Goal: Task Accomplishment & Management: Use online tool/utility

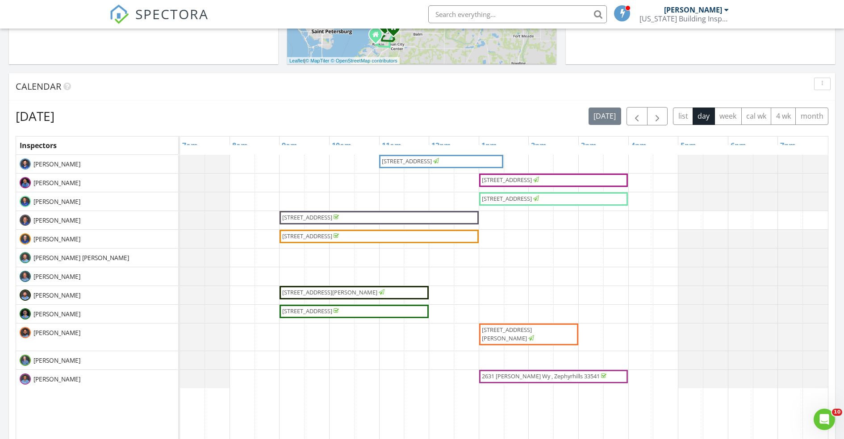
scroll to position [308, 0]
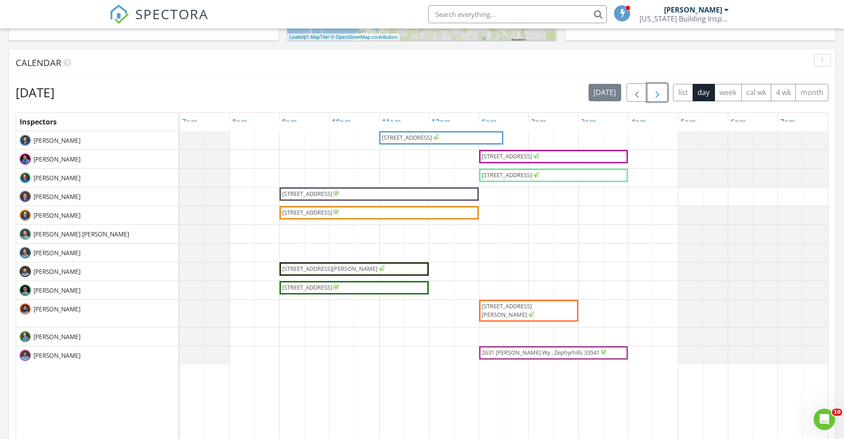
click at [659, 96] on span "button" at bounding box center [657, 93] width 11 height 11
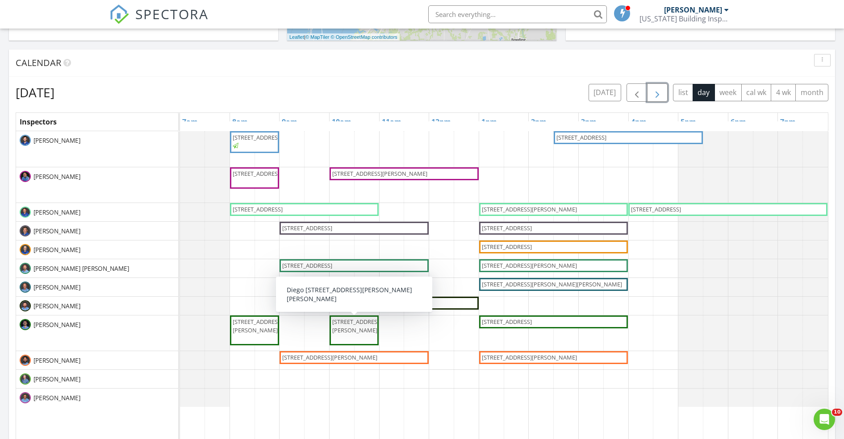
click at [360, 331] on span "[STREET_ADDRESS][PERSON_NAME]" at bounding box center [354, 331] width 46 height 26
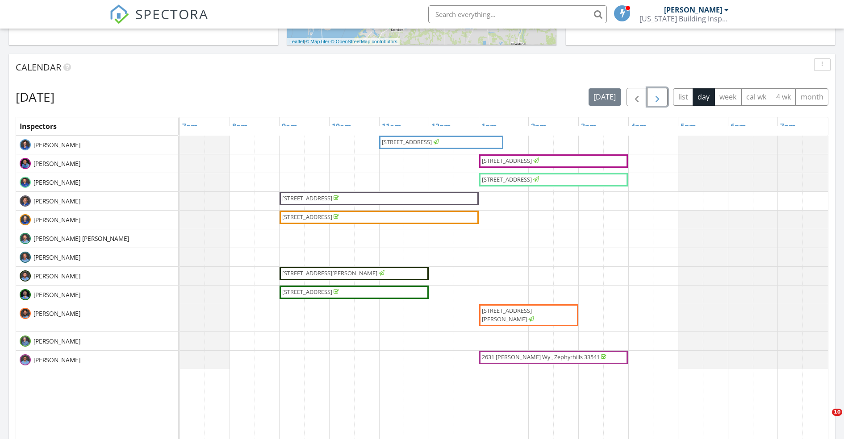
click at [662, 99] on span "button" at bounding box center [657, 97] width 11 height 11
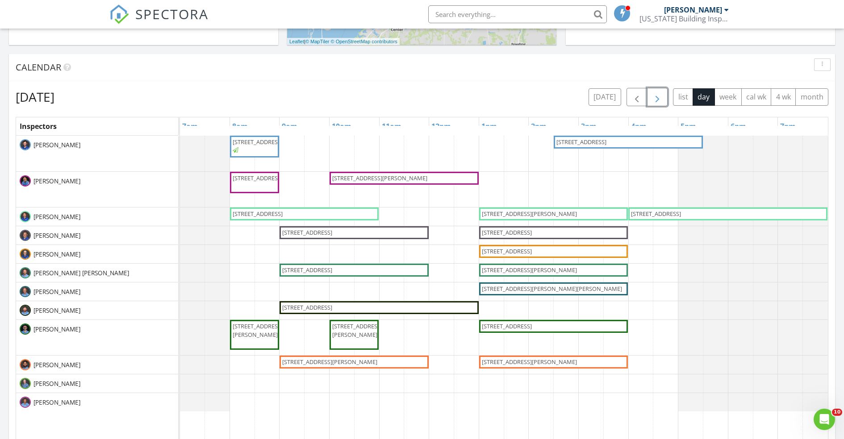
click at [356, 360] on span "6162 Daerr Rdg St, Zephyrhills 33542" at bounding box center [329, 362] width 95 height 8
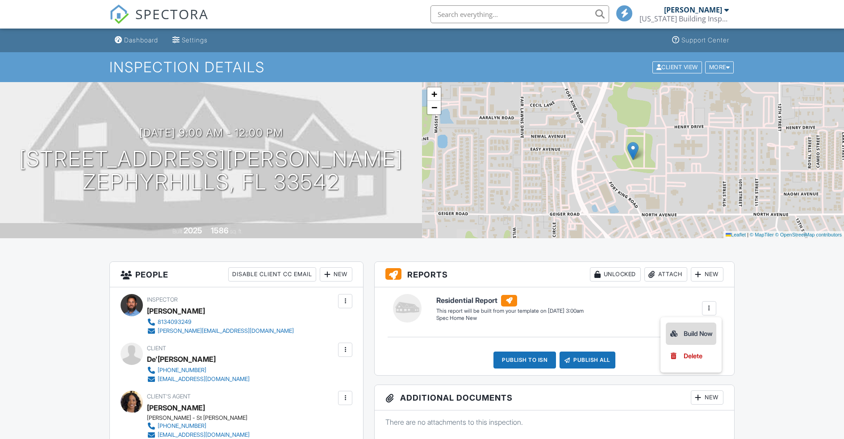
click at [692, 333] on div "Build Now" at bounding box center [690, 334] width 43 height 11
click at [132, 42] on div "Dashboard" at bounding box center [141, 40] width 34 height 8
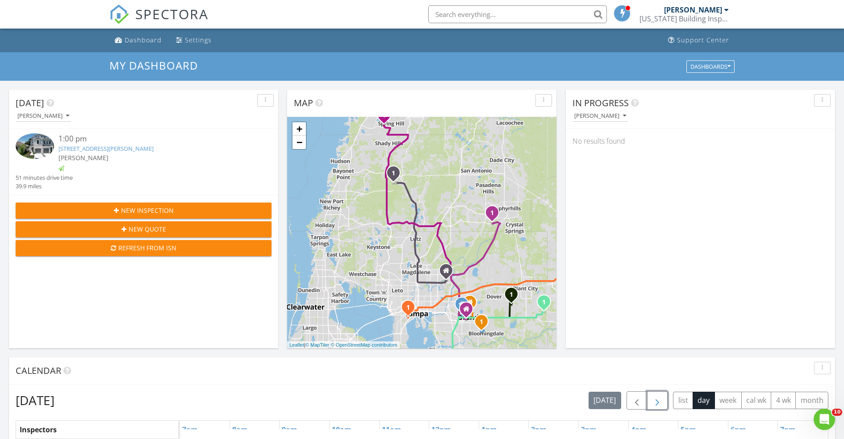
click at [662, 404] on span "button" at bounding box center [657, 401] width 11 height 11
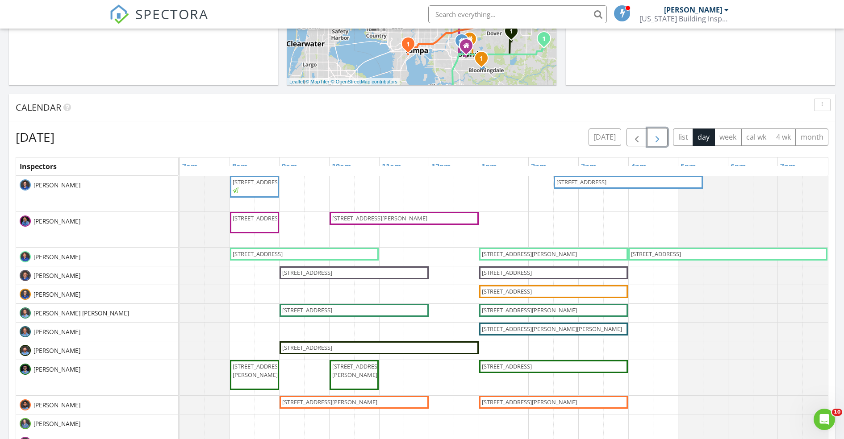
scroll to position [265, 0]
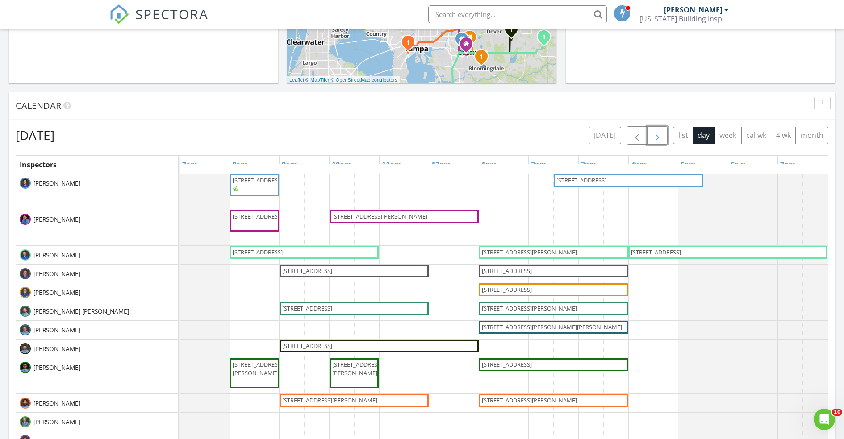
click at [535, 400] on span "[STREET_ADDRESS][PERSON_NAME]" at bounding box center [529, 400] width 95 height 8
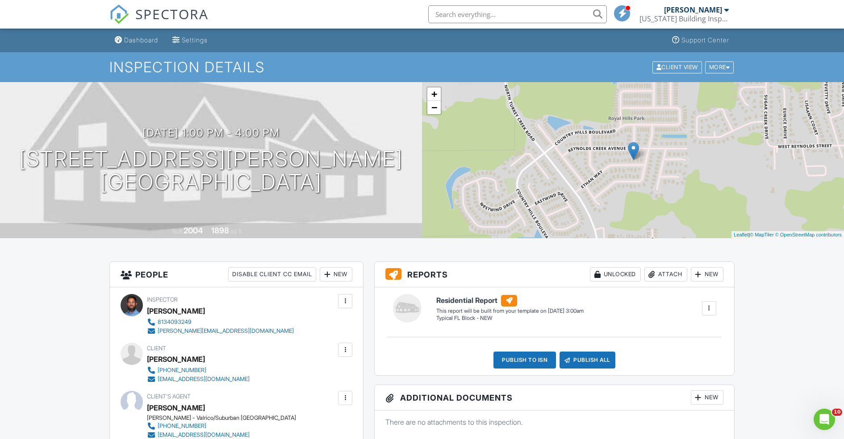
click at [710, 276] on div "New" at bounding box center [707, 274] width 33 height 14
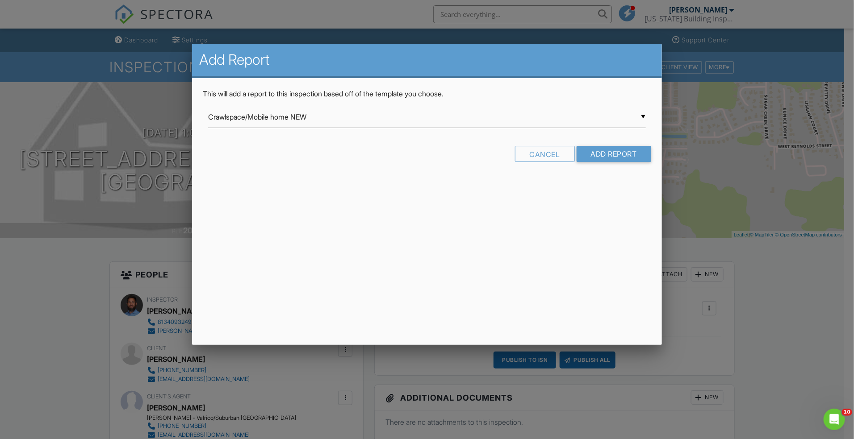
click at [644, 116] on div "▼ Crawlspace/Mobile home NEW Crawlspace/Mobile home NEW Healthy Home Assessment…" at bounding box center [427, 117] width 438 height 22
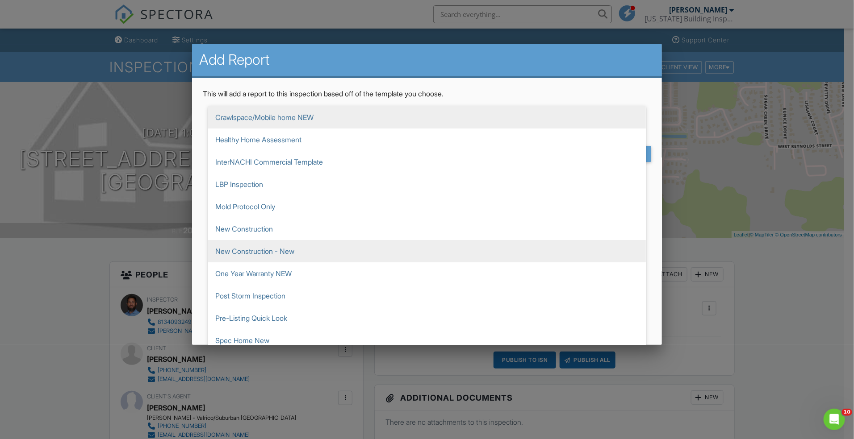
scroll to position [357, 0]
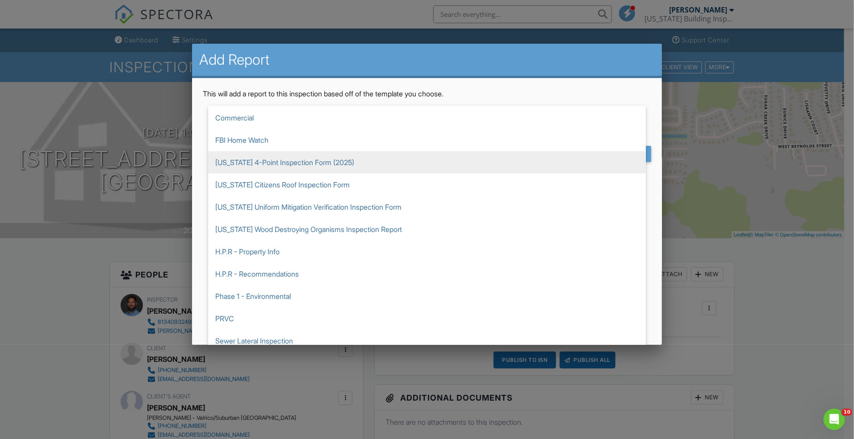
click at [338, 167] on span "[US_STATE] 4-Point Inspection Form (2025)" at bounding box center [427, 162] width 438 height 22
type input "[US_STATE] 4-Point Inspection Form (2025)"
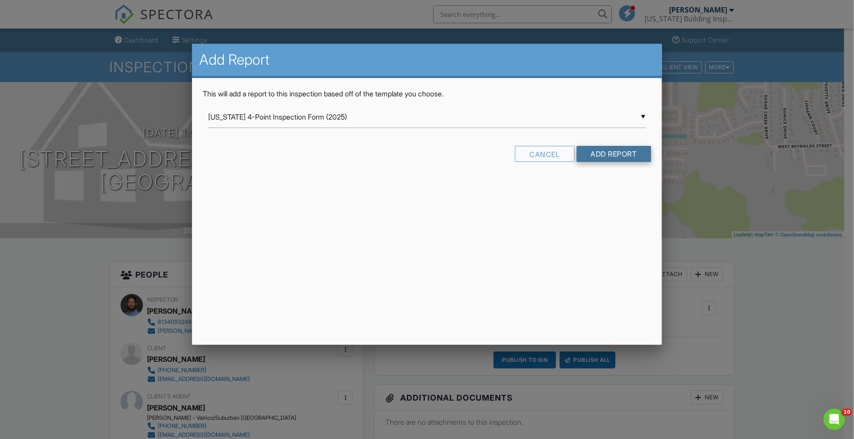
click at [632, 155] on input "Add Report" at bounding box center [613, 154] width 75 height 16
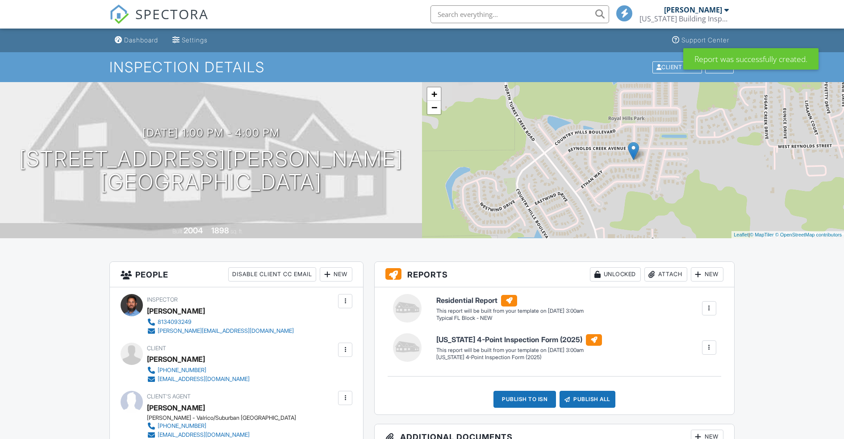
click at [704, 275] on div "New" at bounding box center [707, 274] width 33 height 14
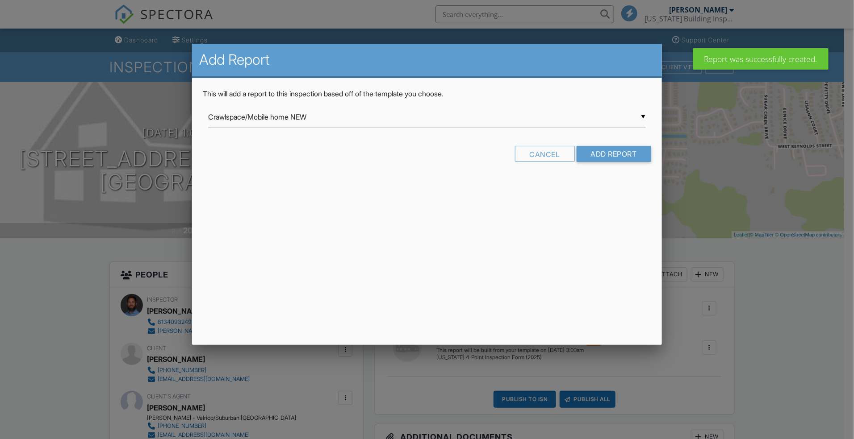
click at [644, 116] on input "Crawlspace/Mobile home NEW" at bounding box center [427, 117] width 438 height 22
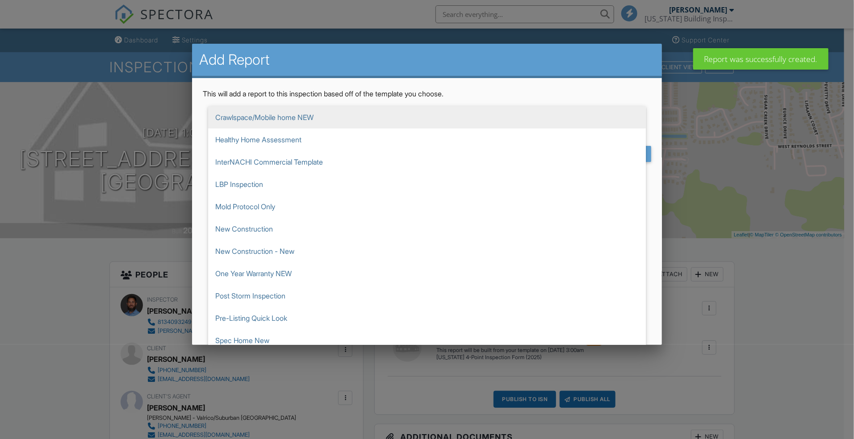
scroll to position [357, 0]
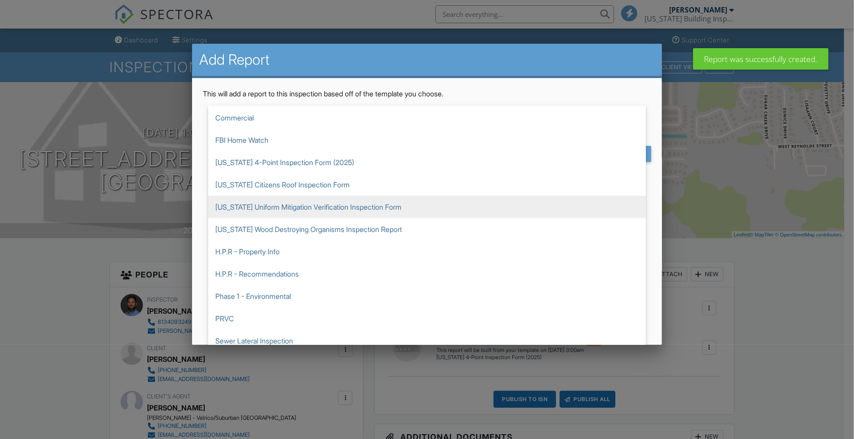
click at [372, 208] on span "[US_STATE] Uniform Mitigation Verification Inspection Form" at bounding box center [427, 207] width 438 height 22
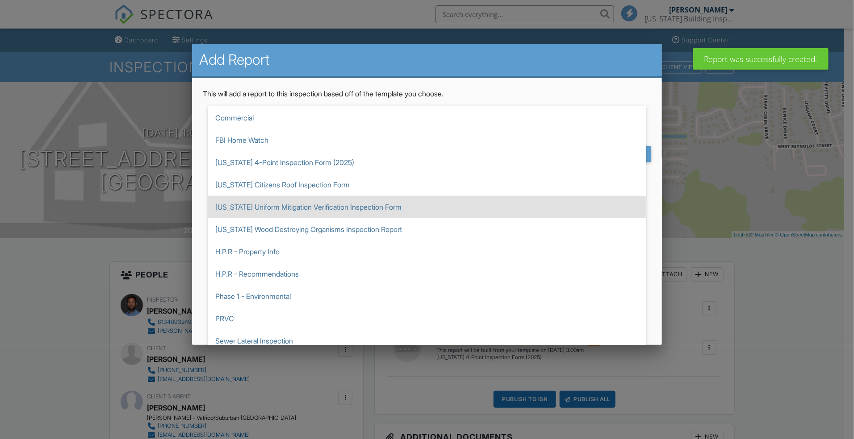
type input "[US_STATE] Uniform Mitigation Verification Inspection Form"
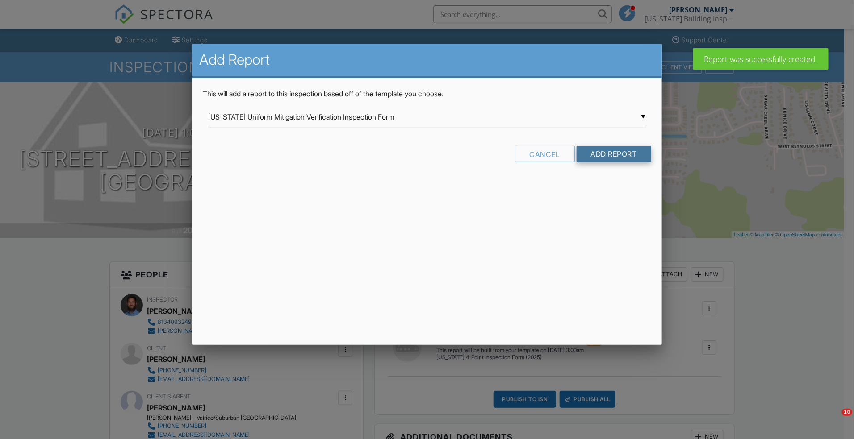
click at [626, 158] on input "Add Report" at bounding box center [613, 154] width 75 height 16
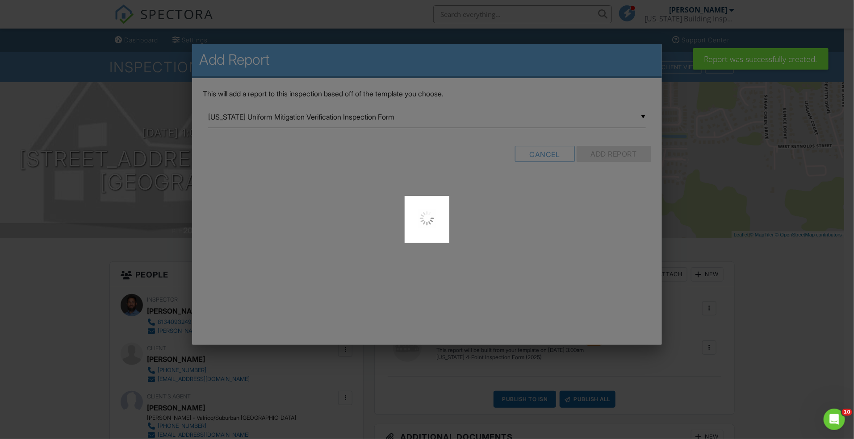
scroll to position [0, 0]
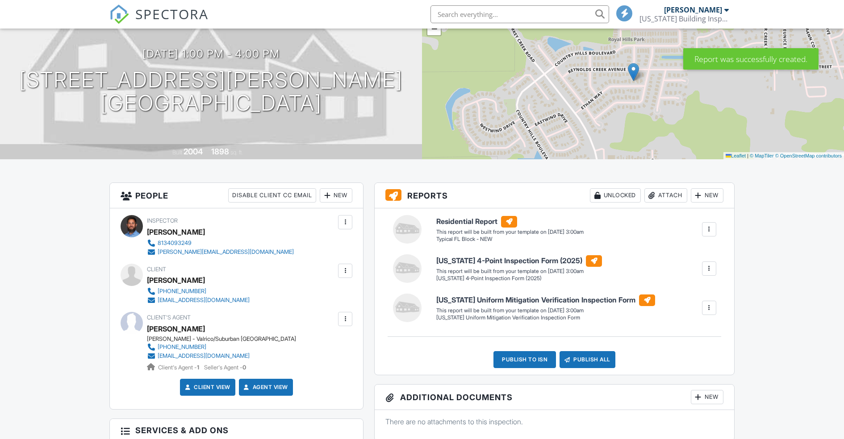
click at [706, 228] on div at bounding box center [708, 229] width 9 height 9
click at [694, 254] on div "Build Now" at bounding box center [690, 255] width 43 height 11
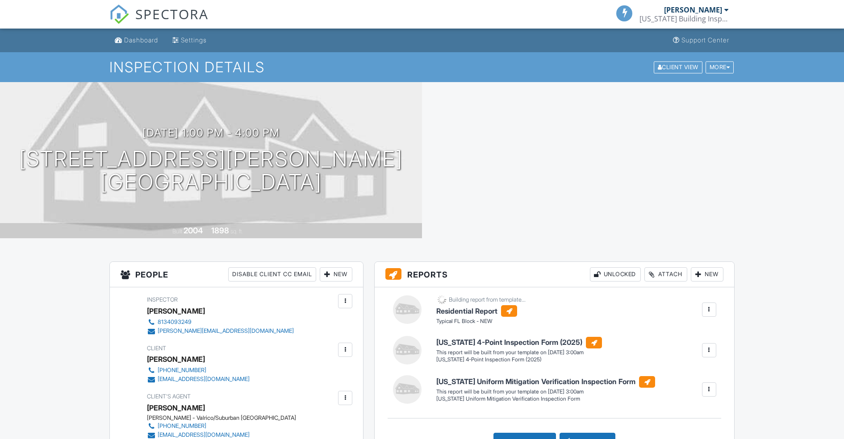
click at [708, 347] on div at bounding box center [708, 350] width 9 height 9
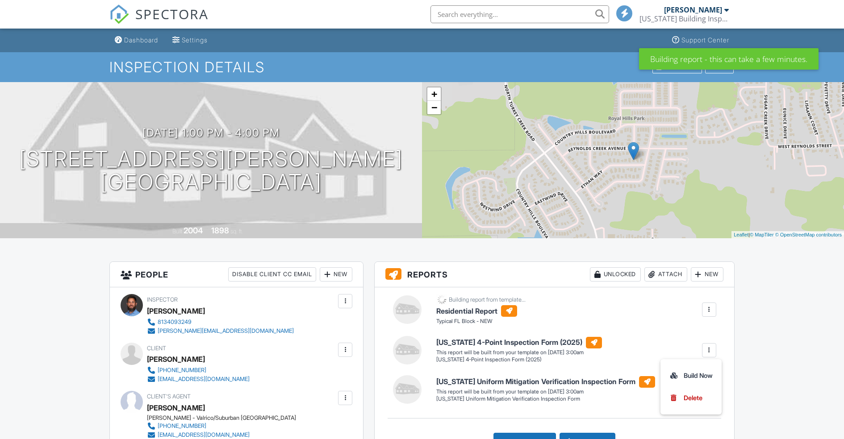
click at [693, 373] on div "Build Now" at bounding box center [690, 376] width 43 height 11
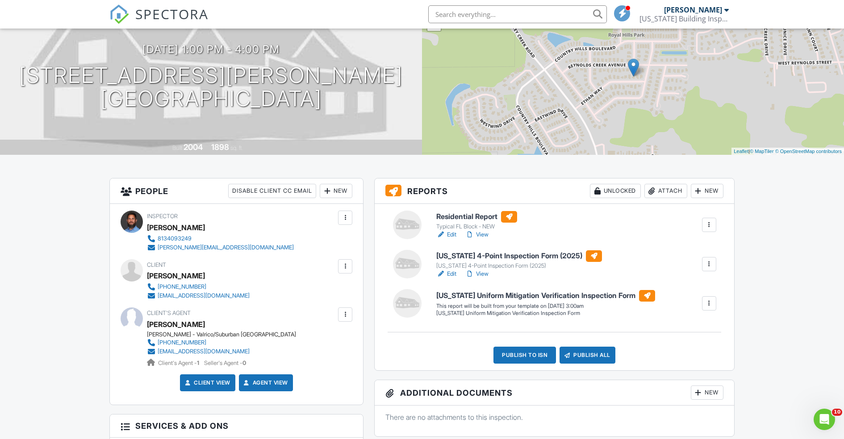
scroll to position [84, 0]
click at [708, 303] on div at bounding box center [708, 303] width 9 height 9
click at [688, 327] on div "Build Now" at bounding box center [690, 328] width 43 height 11
